Goal: Register for event/course

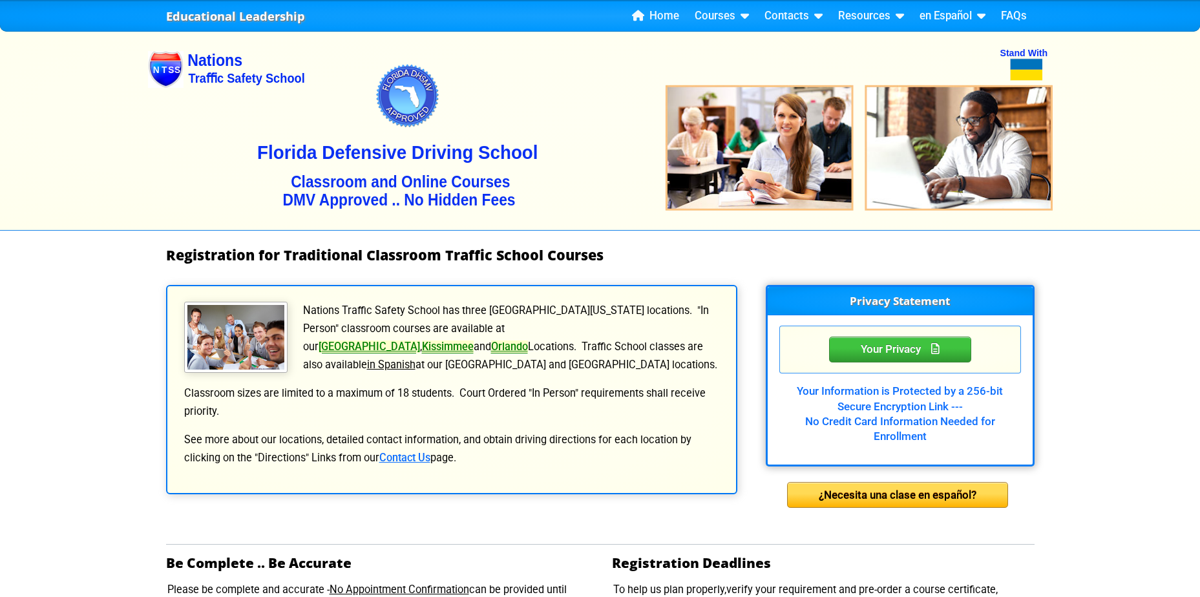
click at [491, 353] on link "Orlando" at bounding box center [509, 347] width 37 height 12
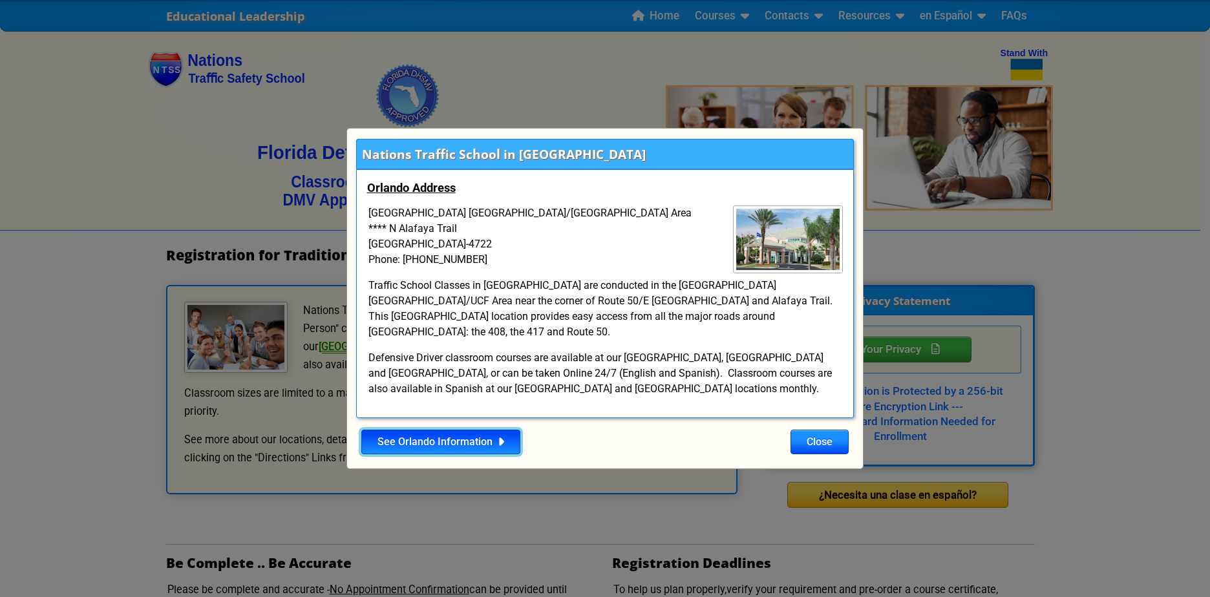
click at [489, 454] on link "See Orlando Information" at bounding box center [440, 442] width 159 height 25
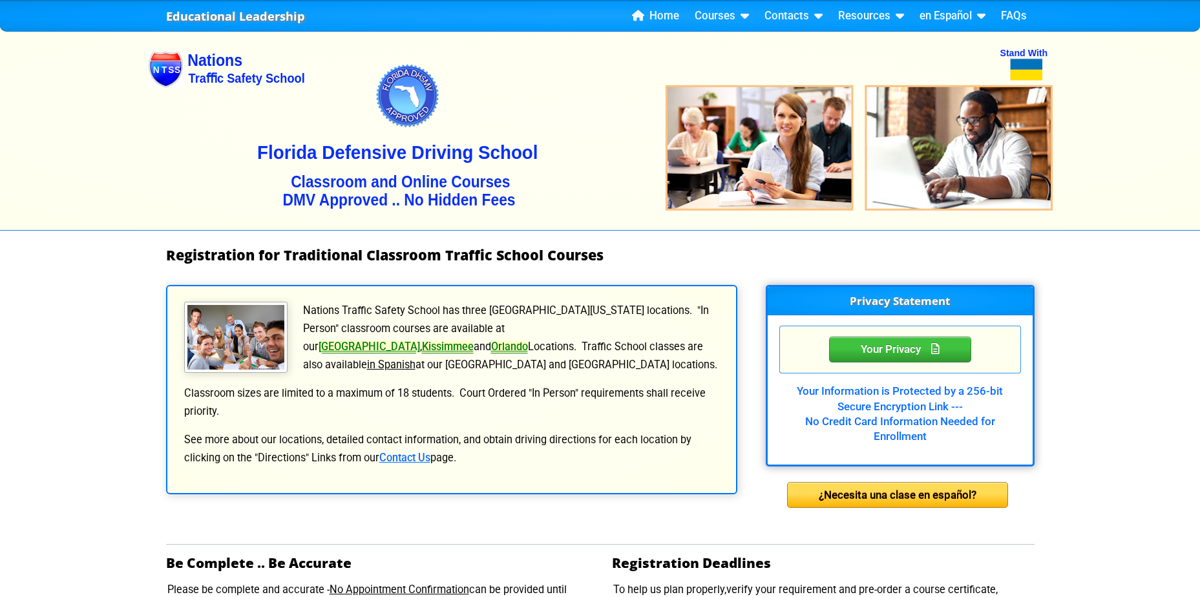
click at [370, 253] on h1 "Registration for Traditional Classroom Traffic School Courses" at bounding box center [600, 256] width 869 height 16
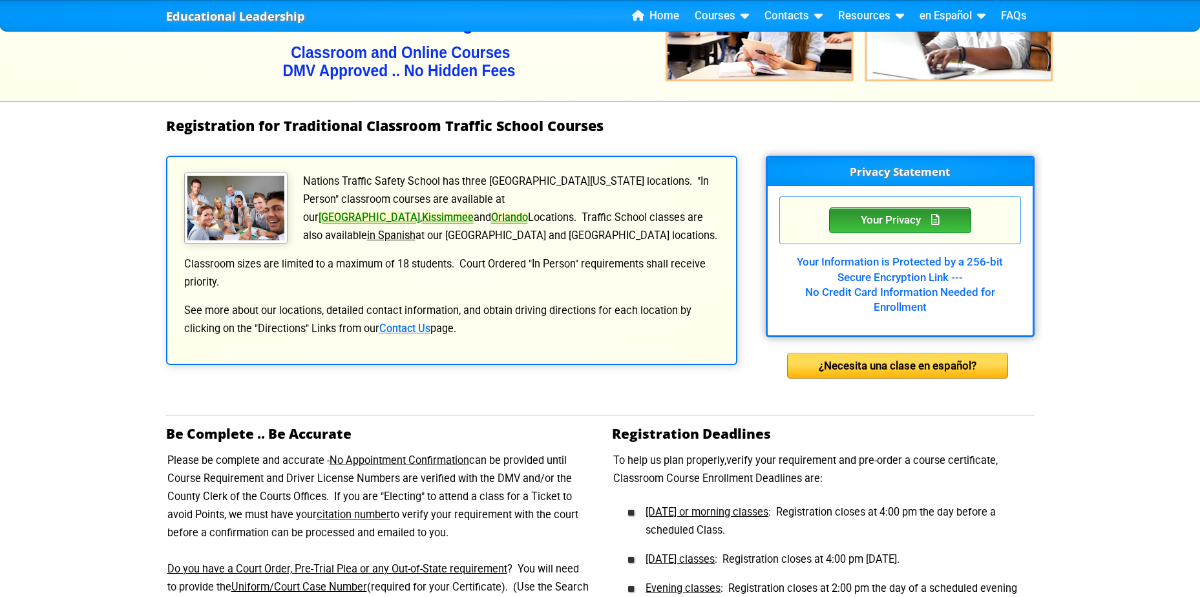
click at [955, 233] on div "Your Privacy" at bounding box center [900, 220] width 142 height 26
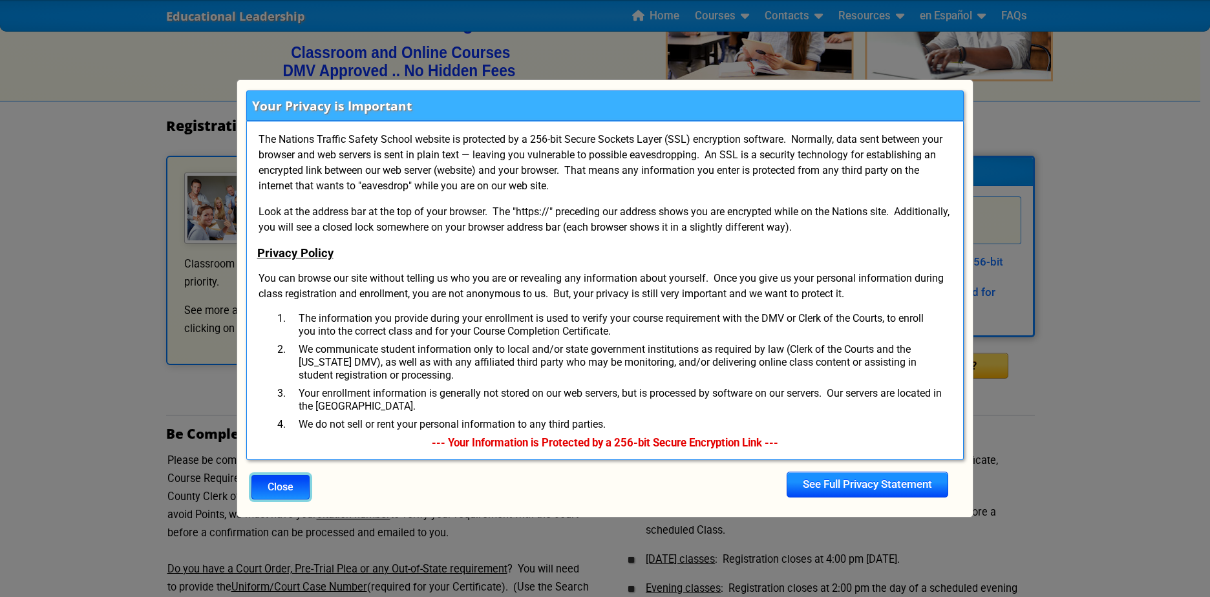
click at [301, 500] on button "Close" at bounding box center [280, 487] width 58 height 25
